Goal: Information Seeking & Learning: Check status

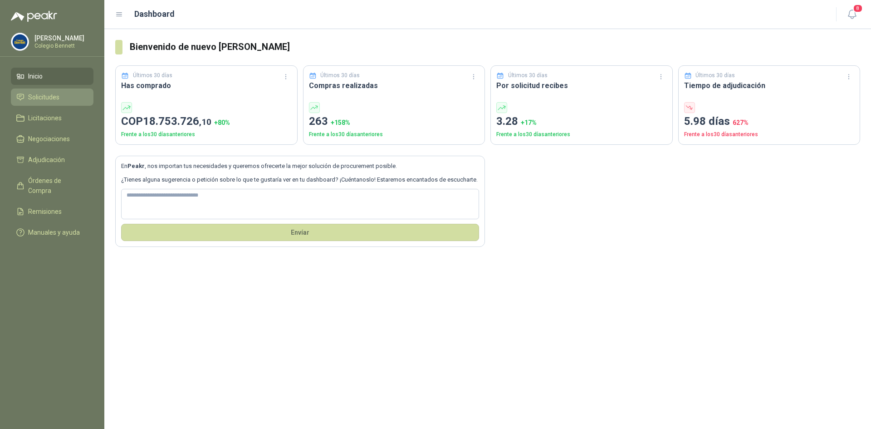
click at [37, 89] on link "Solicitudes" at bounding box center [52, 96] width 83 height 17
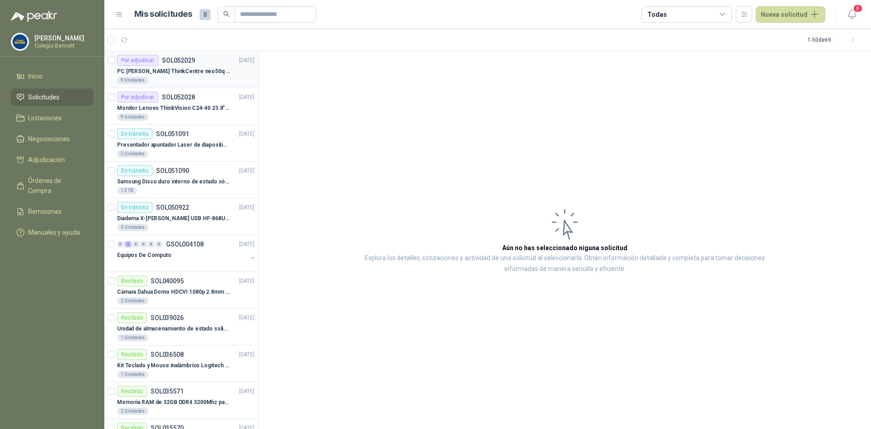
click at [179, 82] on div "9 Unidades" at bounding box center [185, 80] width 137 height 7
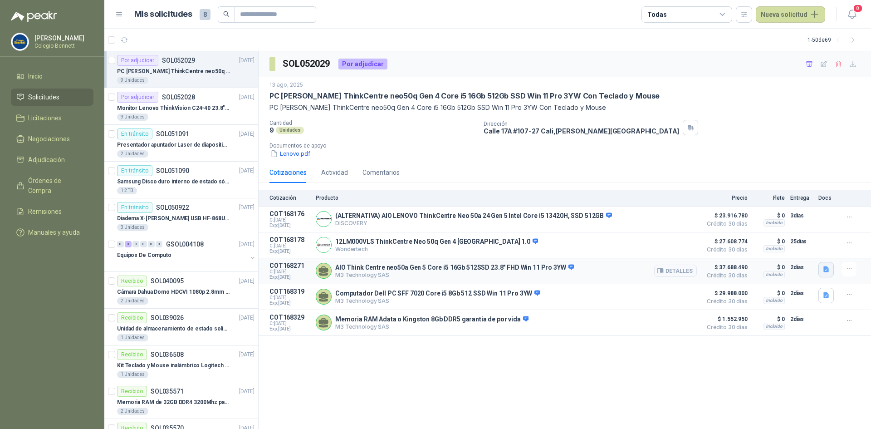
click at [825, 268] on icon "button" at bounding box center [826, 269] width 5 height 6
click at [813, 244] on div "Cotizacion Colegio [PERSON_NAME] Lenovo - Peakr - [GEOGRAPHIC_DATA][DATE]-[DATE…" at bounding box center [699, 250] width 270 height 21
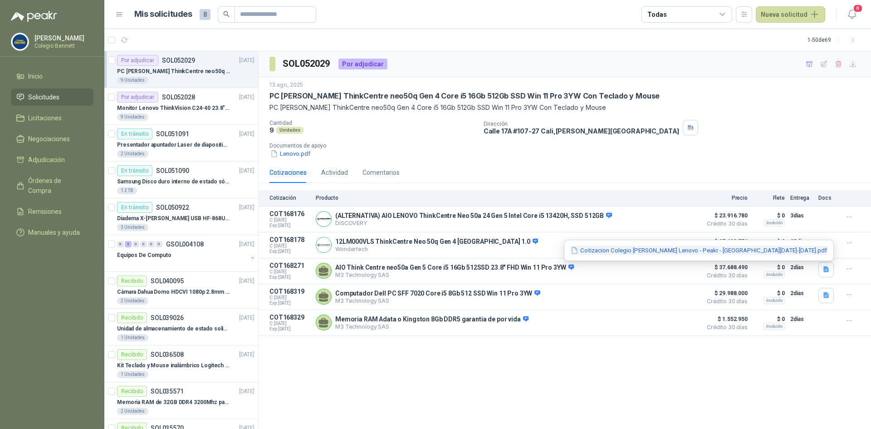
click at [812, 246] on button "Cotizacion Colegio [PERSON_NAME] Lenovo - Peakr - [GEOGRAPHIC_DATA][DATE]-[DATE…" at bounding box center [699, 250] width 258 height 10
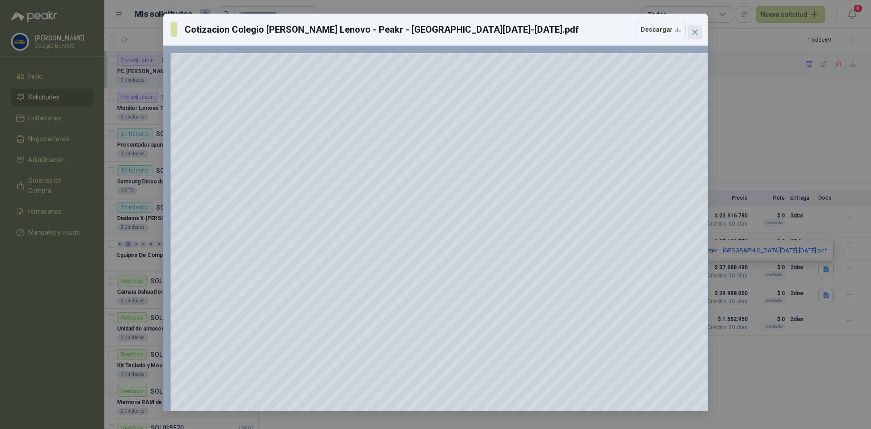
click at [690, 35] on span "Close" at bounding box center [695, 32] width 15 height 7
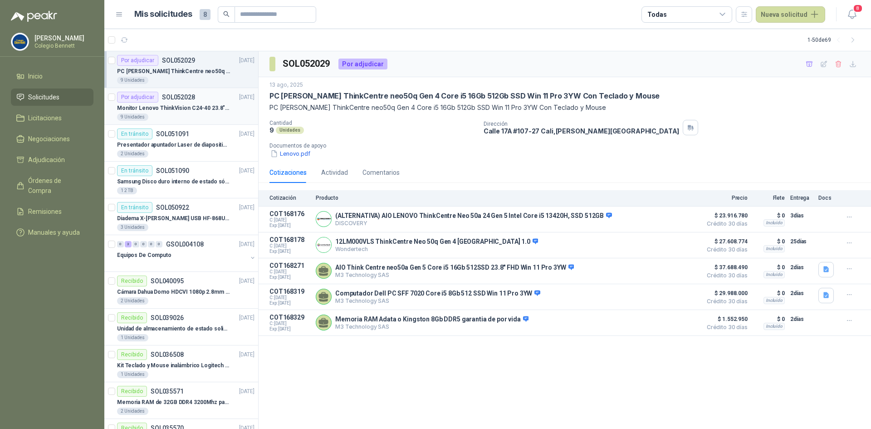
click at [199, 96] on div "Por adjudicar SOL052028 [DATE]" at bounding box center [185, 97] width 137 height 11
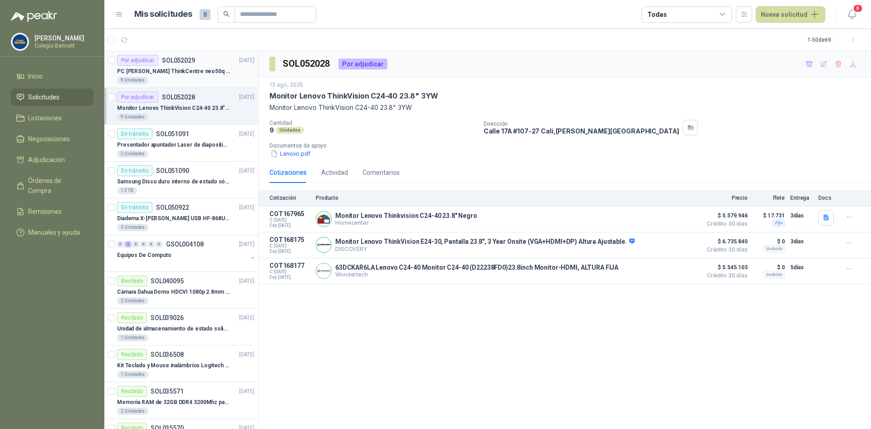
click at [180, 76] on div "PC [PERSON_NAME] ThinkCentre neo50q Gen 4 Core i5 16Gb 512Gb SSD Win 11 Pro 3YW…" at bounding box center [185, 71] width 137 height 11
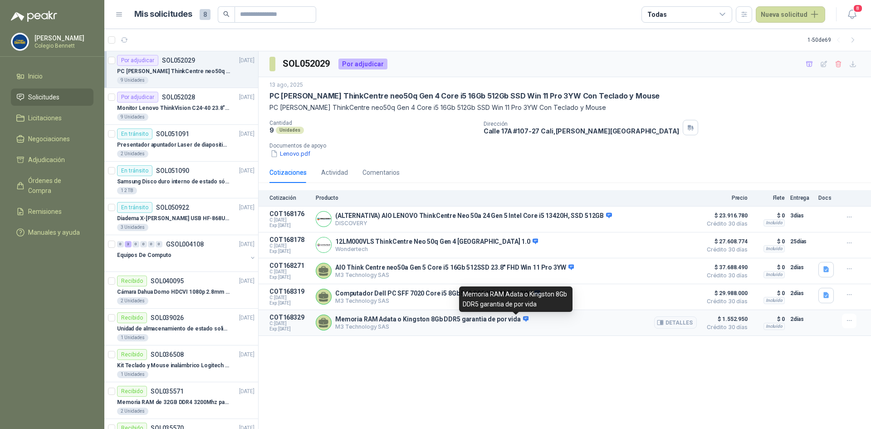
click at [523, 321] on icon at bounding box center [526, 318] width 6 height 5
click at [677, 327] on button "Detalles" at bounding box center [675, 322] width 43 height 12
